Goal: Find specific page/section: Find specific page/section

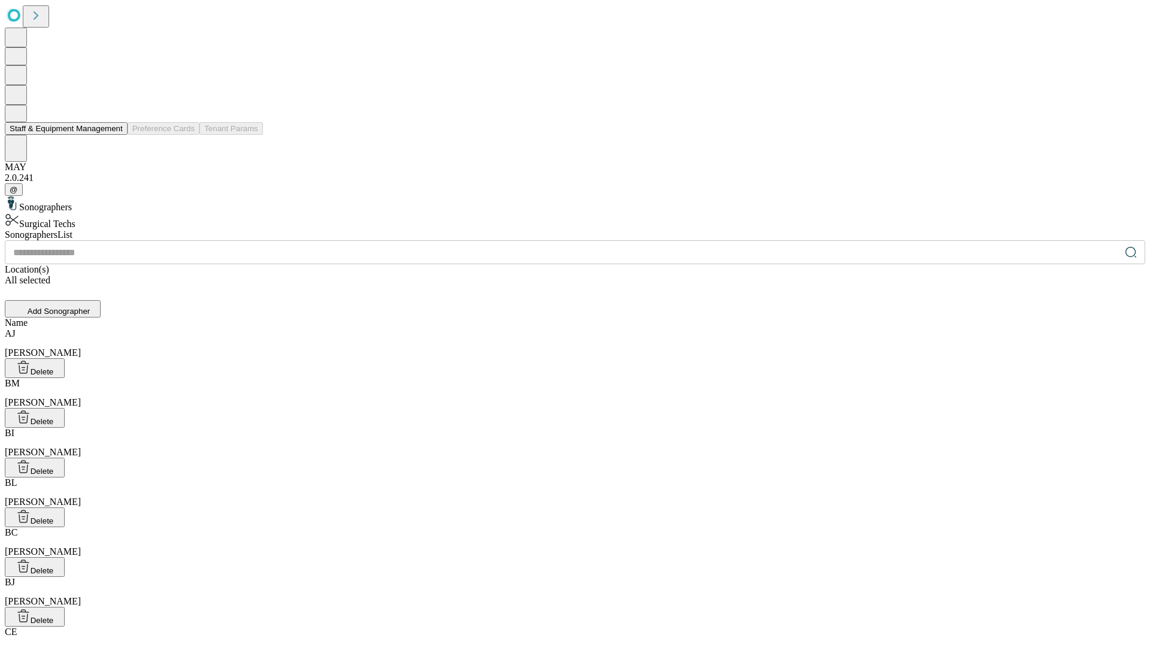
click at [114, 135] on button "Staff & Equipment Management" at bounding box center [66, 128] width 123 height 13
